Goal: Find specific page/section: Find specific page/section

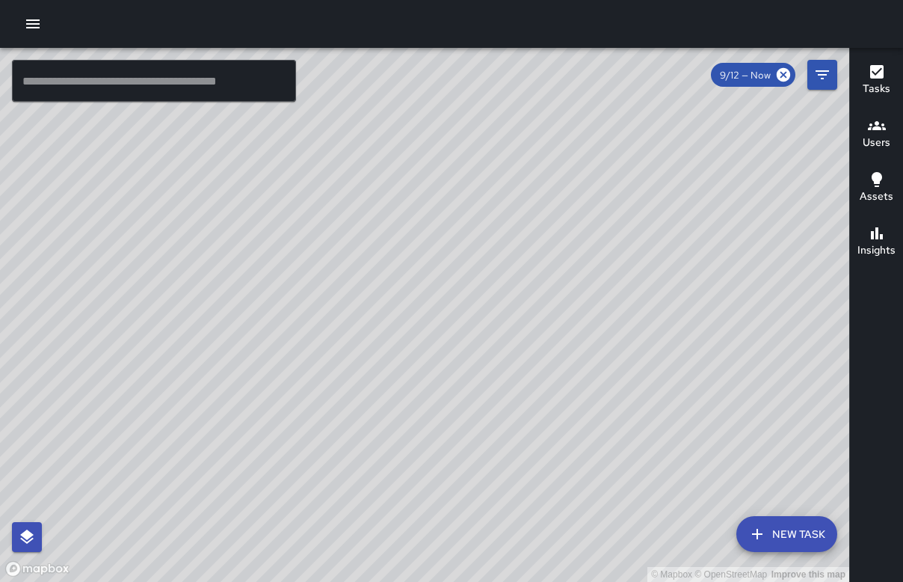
click at [543, 481] on div "© Mapbox © OpenStreetMap Improve this map" at bounding box center [424, 315] width 849 height 534
click at [451, 242] on div "© Mapbox © OpenStreetMap Improve this map" at bounding box center [424, 315] width 849 height 534
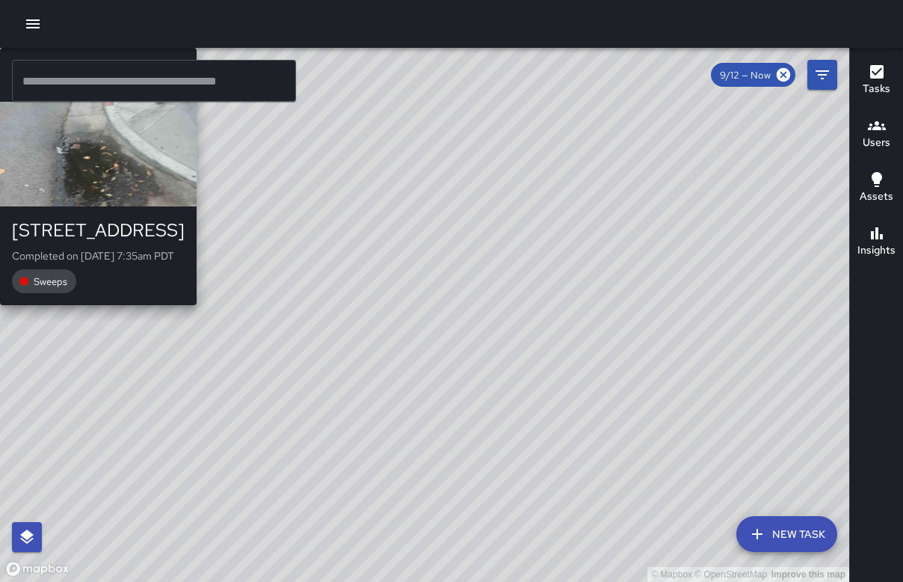
click at [448, 244] on div "© Mapbox © OpenStreetMap Improve this map [PERSON_NAME] [PERSON_NAME] [STREET_A…" at bounding box center [424, 315] width 849 height 534
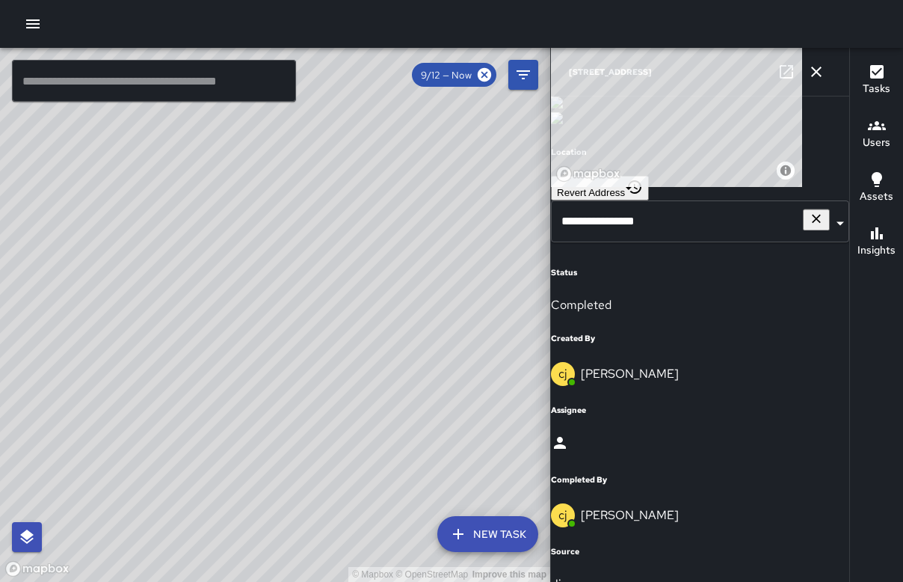
click at [229, 351] on div "© Mapbox © OpenStreetMap Improve this map [PERSON_NAME] [PERSON_NAME][GEOGRAPHI…" at bounding box center [275, 315] width 550 height 534
click at [303, 360] on div "© Mapbox © OpenStreetMap Improve this map [PERSON_NAME] [PERSON_NAME] [STREET_A…" at bounding box center [275, 315] width 550 height 534
click at [256, 348] on div "© Mapbox © OpenStreetMap Improve this map" at bounding box center [275, 315] width 550 height 534
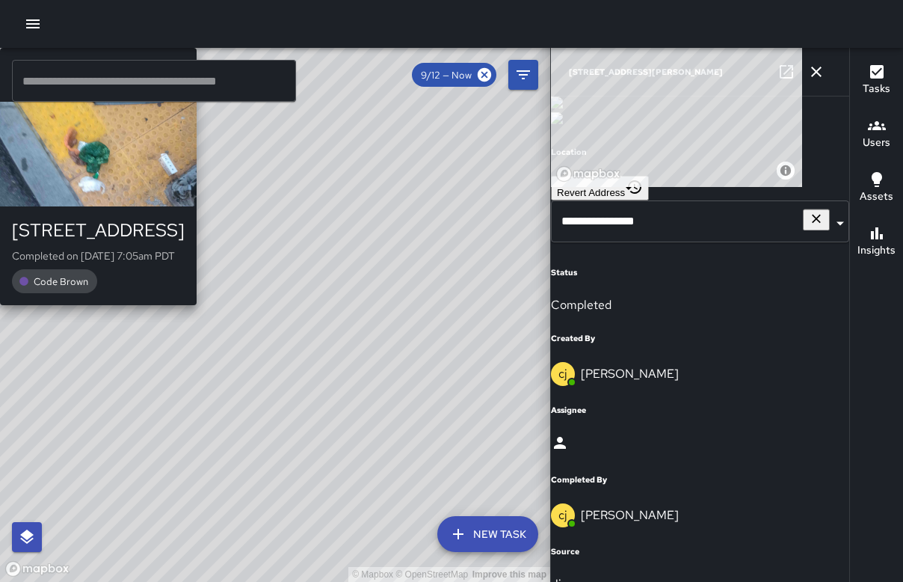
click at [362, 429] on div "© Mapbox © OpenStreetMap Improve this map [PERSON_NAME] [PERSON_NAME] [STREET_A…" at bounding box center [275, 315] width 550 height 534
type input "**********"
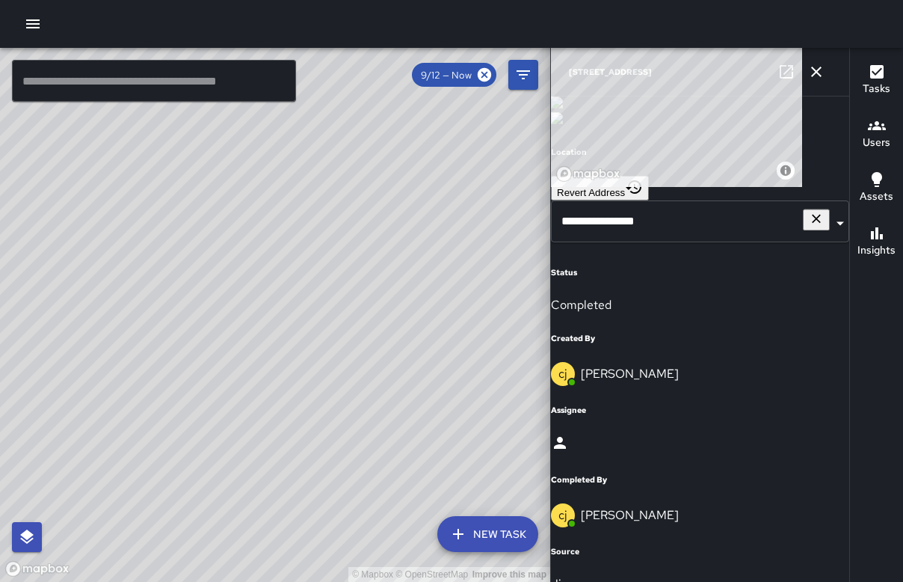
click at [813, 72] on icon "button" at bounding box center [816, 72] width 18 height 18
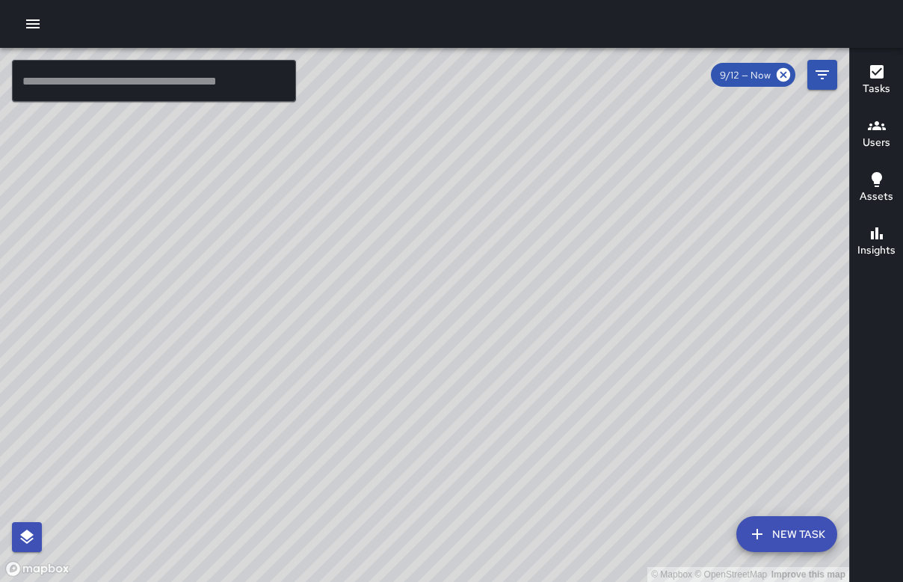
click at [754, 413] on div "© Mapbox © OpenStreetMap Improve this map [PERSON_NAME] [PERSON_NAME] [STREET_A…" at bounding box center [424, 315] width 849 height 534
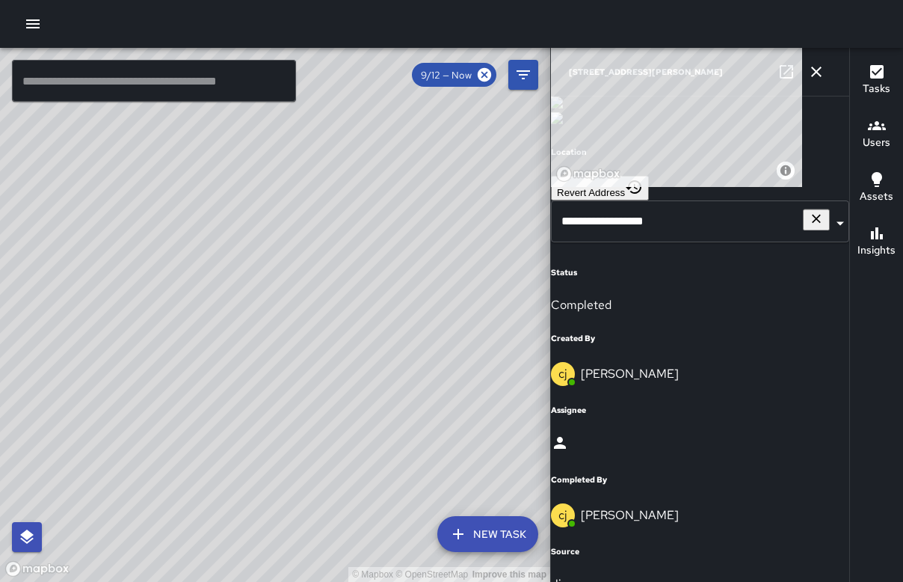
click at [309, 393] on div "© Mapbox © OpenStreetMap Improve this map [PERSON_NAME] [PERSON_NAME] [STREET_A…" at bounding box center [275, 315] width 550 height 534
click at [261, 465] on div "© Mapbox © OpenStreetMap Improve this map [PERSON_NAME] [PERSON_NAME] [STREET_A…" at bounding box center [275, 315] width 550 height 534
click at [309, 304] on div "© Mapbox © OpenStreetMap Improve this map [PERSON_NAME] [PERSON_NAME] [STREET_A…" at bounding box center [275, 315] width 550 height 534
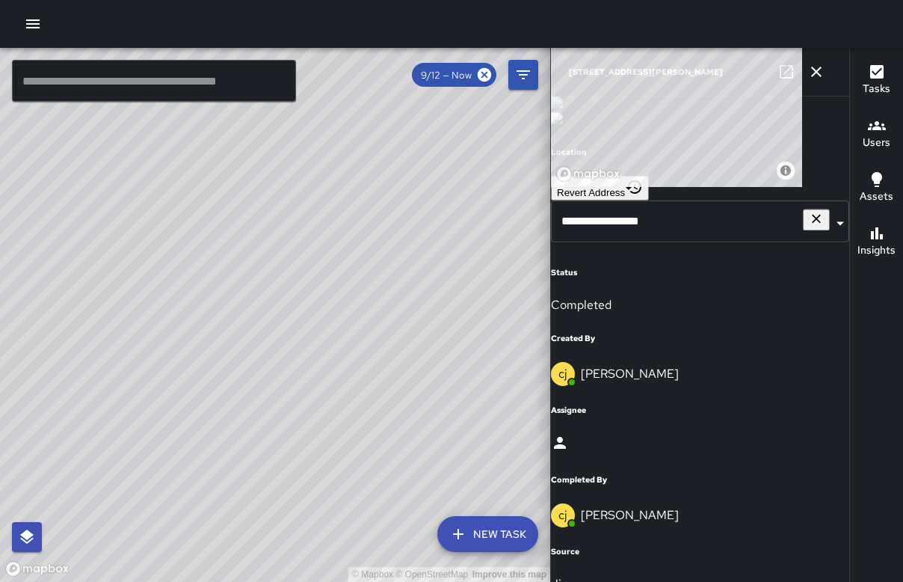
type input "**********"
click at [813, 67] on icon "button" at bounding box center [816, 72] width 18 height 18
